Goal: Information Seeking & Learning: Learn about a topic

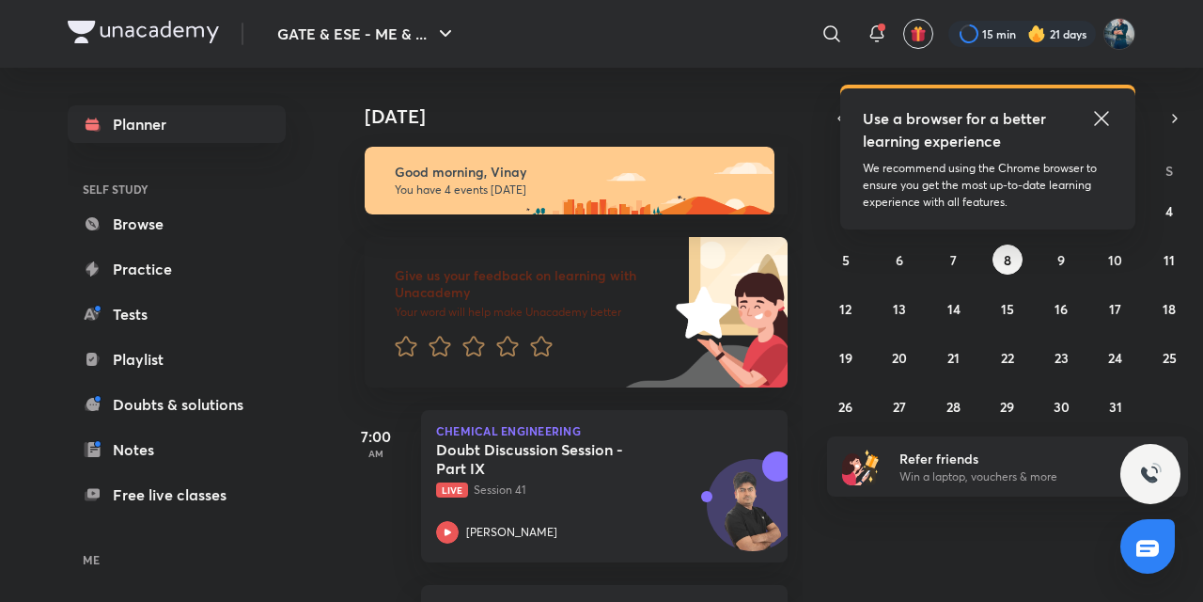
click at [1097, 125] on icon at bounding box center [1102, 118] width 23 height 23
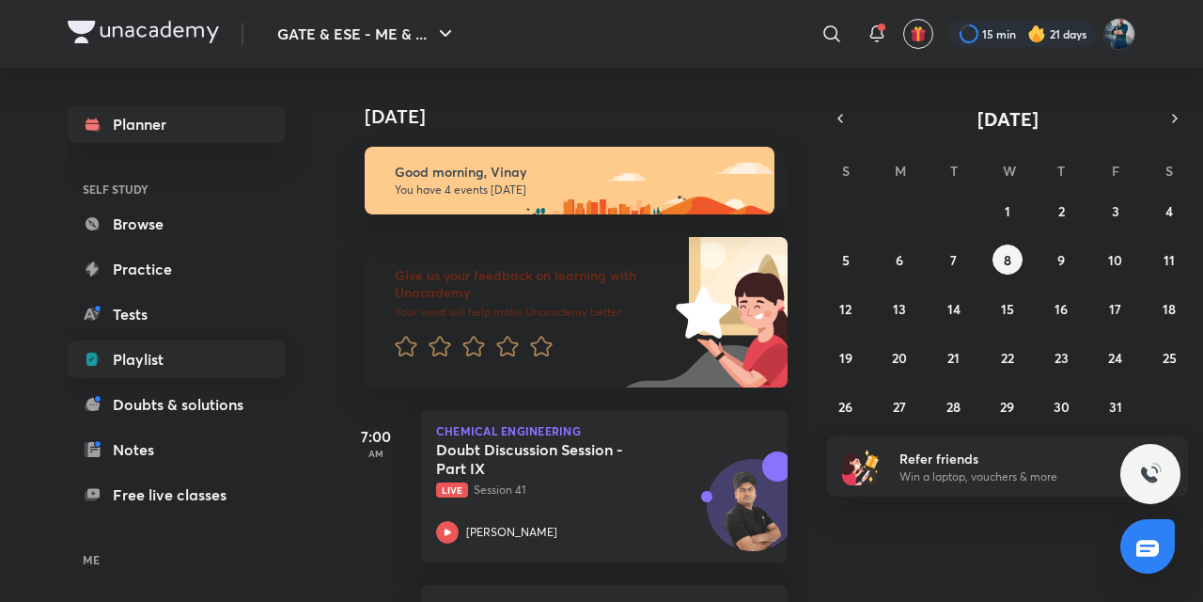
click at [118, 374] on link "Playlist" at bounding box center [177, 359] width 218 height 38
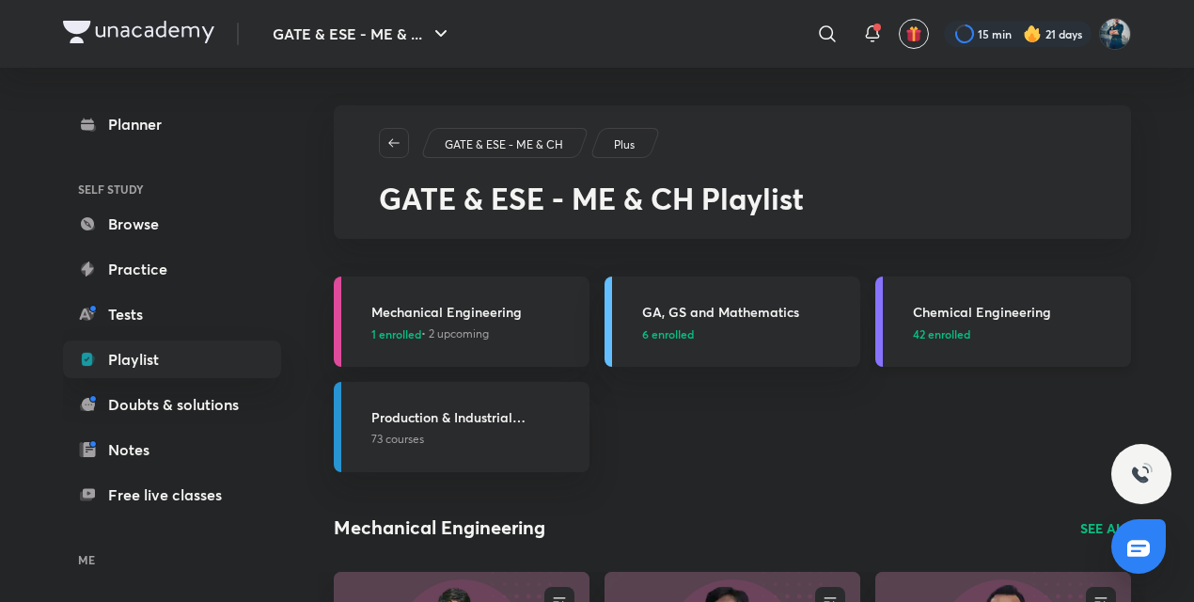
click at [965, 306] on h3 "Chemical Engineering" at bounding box center [1016, 312] width 207 height 20
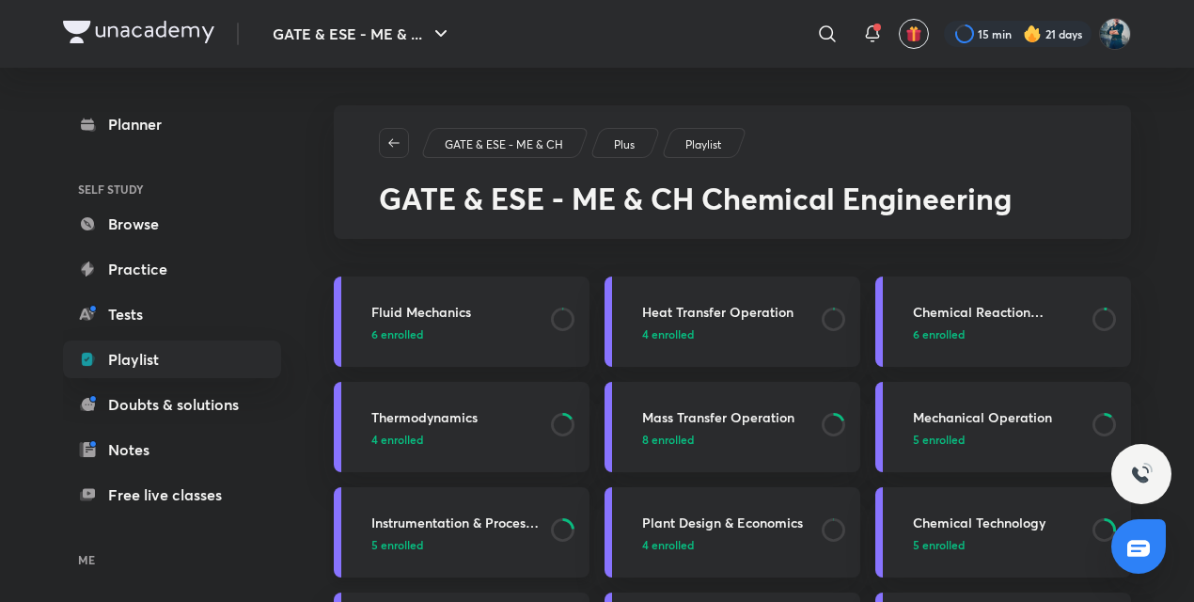
click at [460, 524] on h3 "Instrumentation & Process Control" at bounding box center [455, 522] width 168 height 20
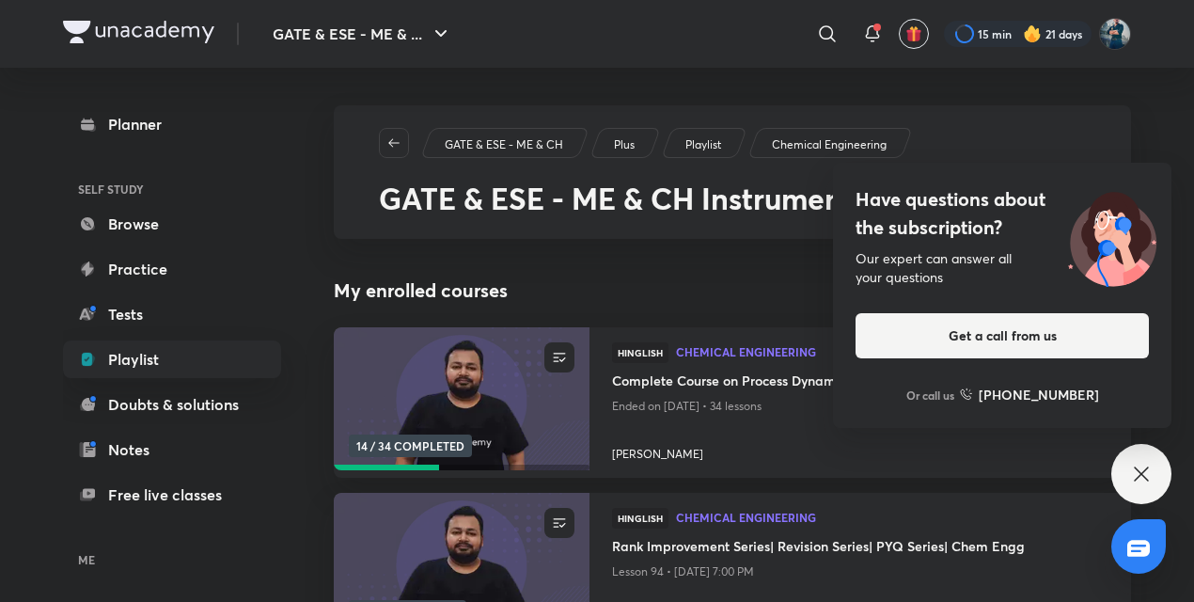
click at [1148, 473] on icon at bounding box center [1141, 474] width 23 height 23
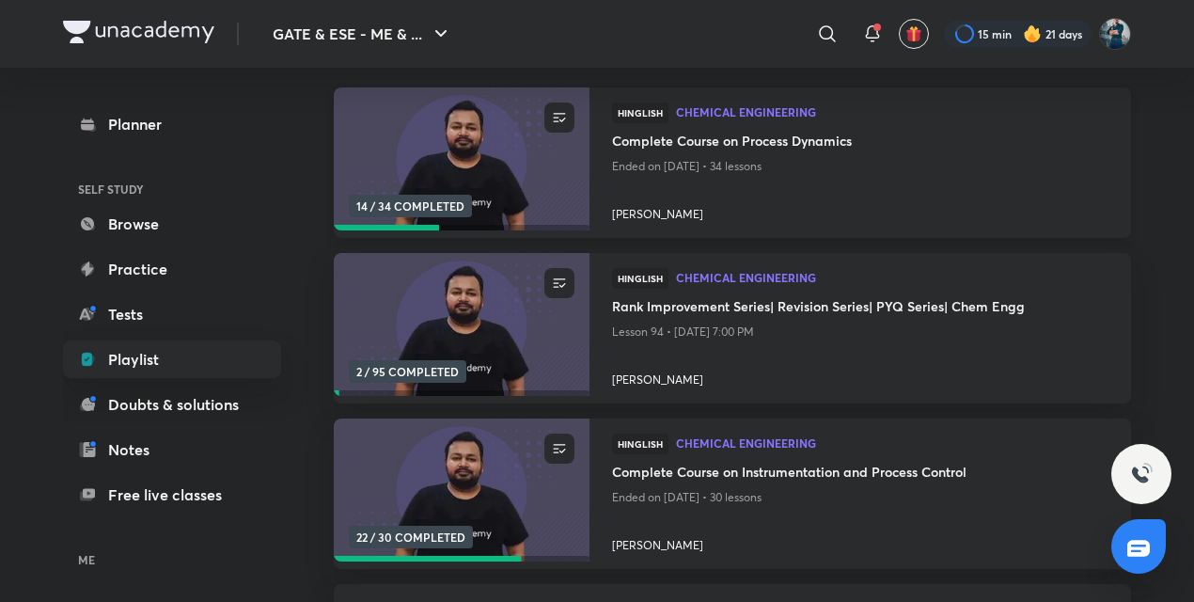
scroll to position [267, 0]
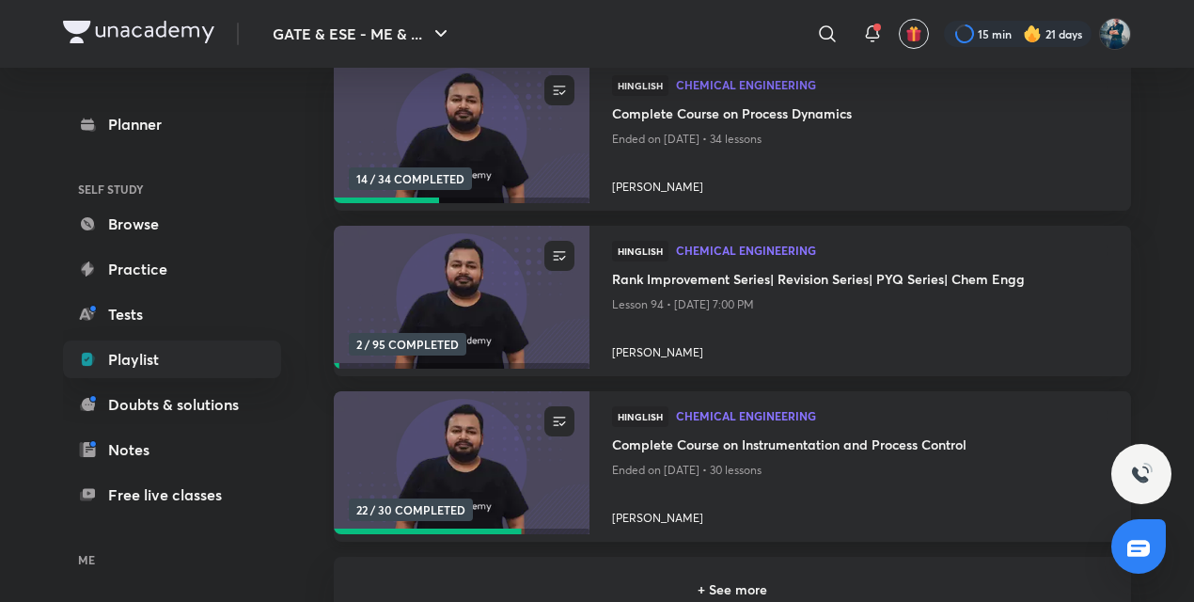
click at [708, 446] on h4 "Complete Course on Instrumentation and Process Control" at bounding box center [860, 446] width 496 height 24
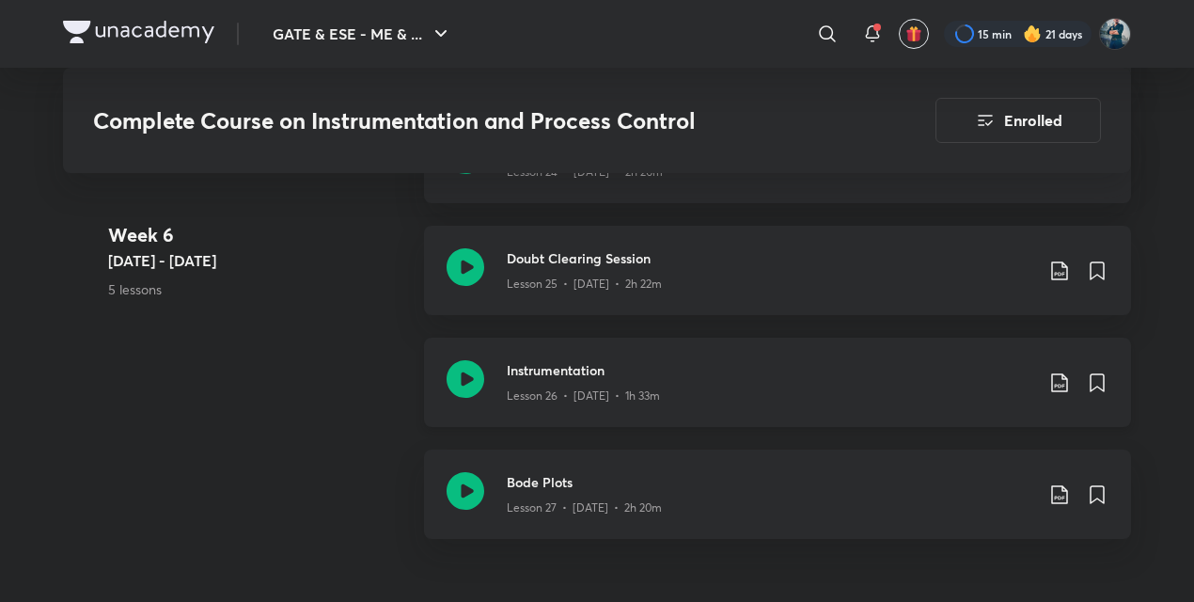
scroll to position [4298, 0]
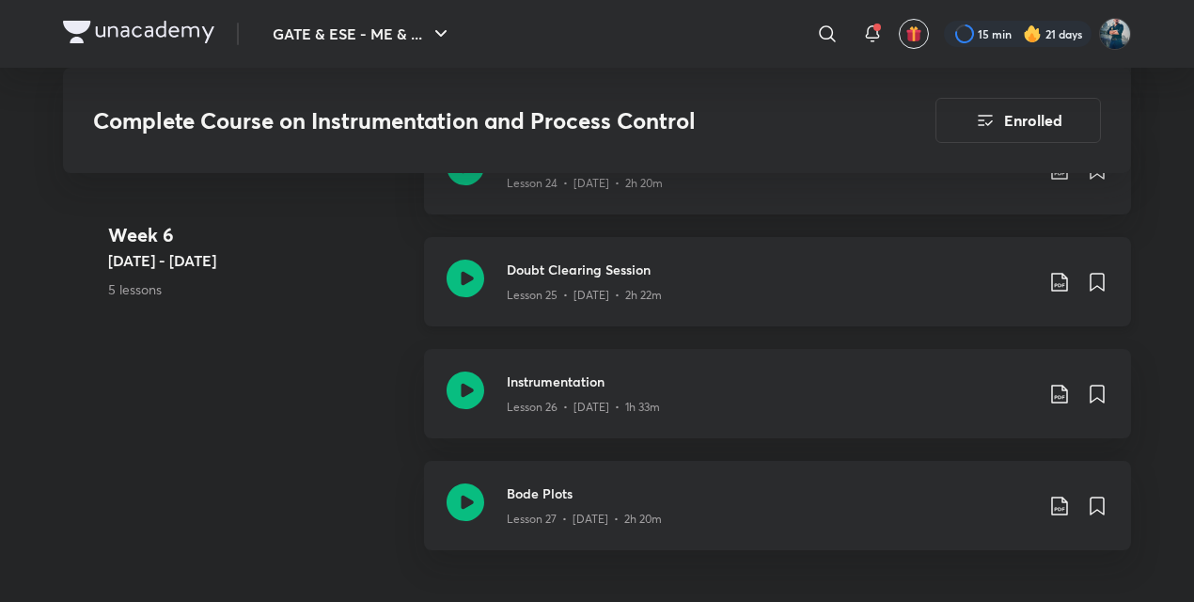
click at [467, 291] on icon at bounding box center [466, 278] width 38 height 38
